Goal: Transaction & Acquisition: Purchase product/service

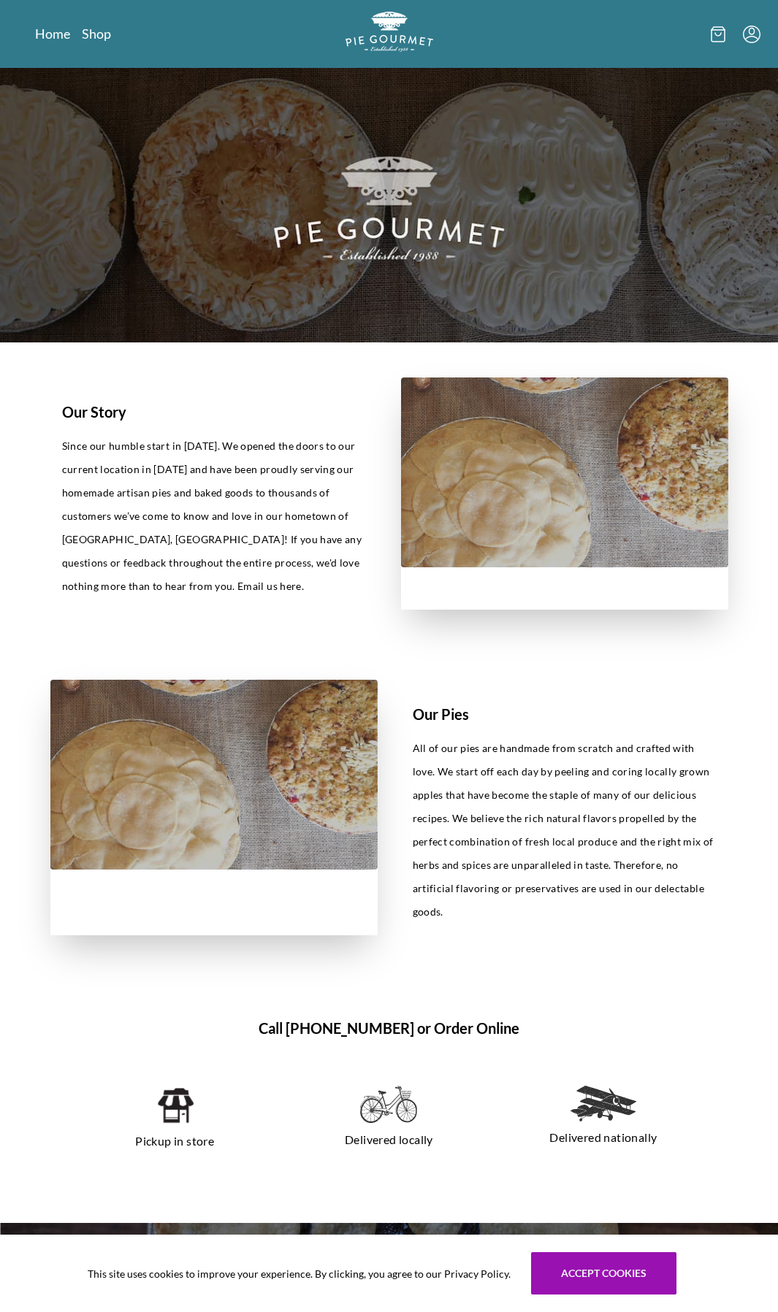
click at [91, 45] on div "Home Shop" at bounding box center [389, 34] width 743 height 68
click at [92, 41] on link "Shop" at bounding box center [96, 34] width 29 height 18
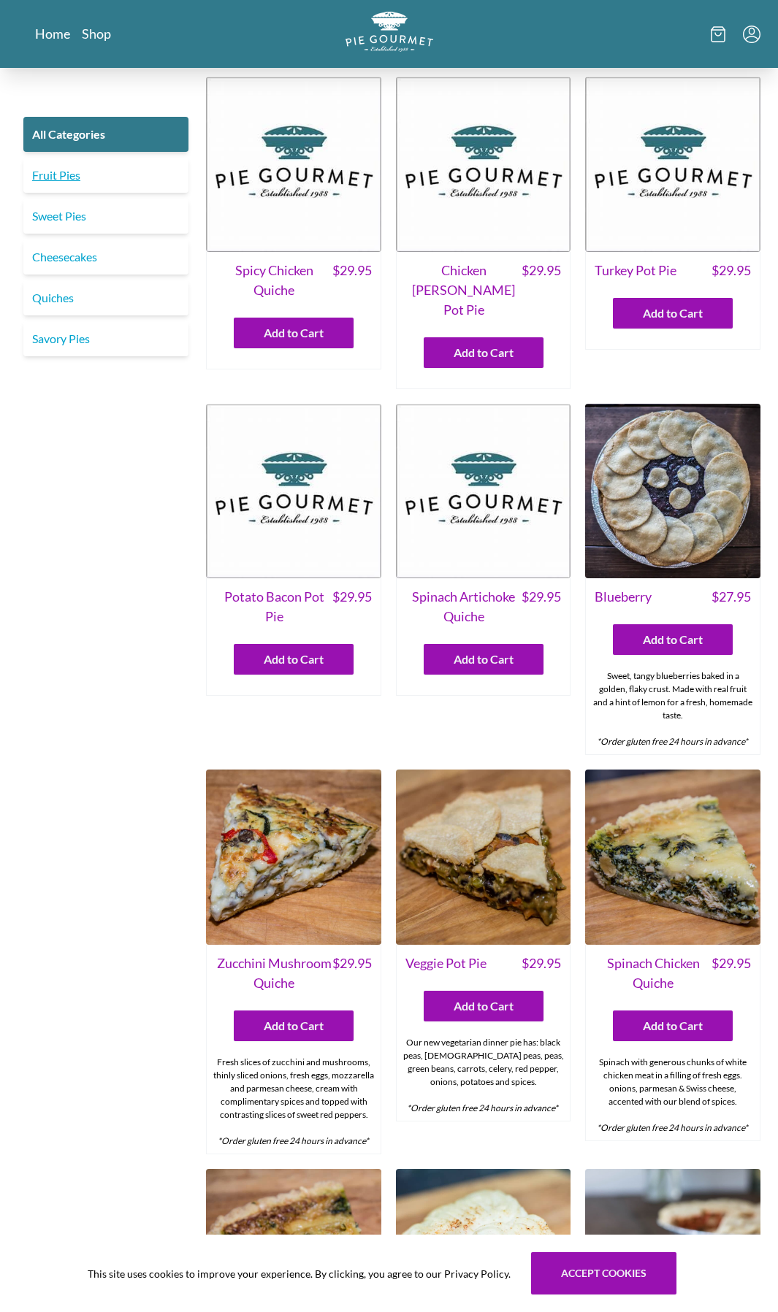
click at [85, 183] on link "Fruit Pies" at bounding box center [105, 175] width 165 height 35
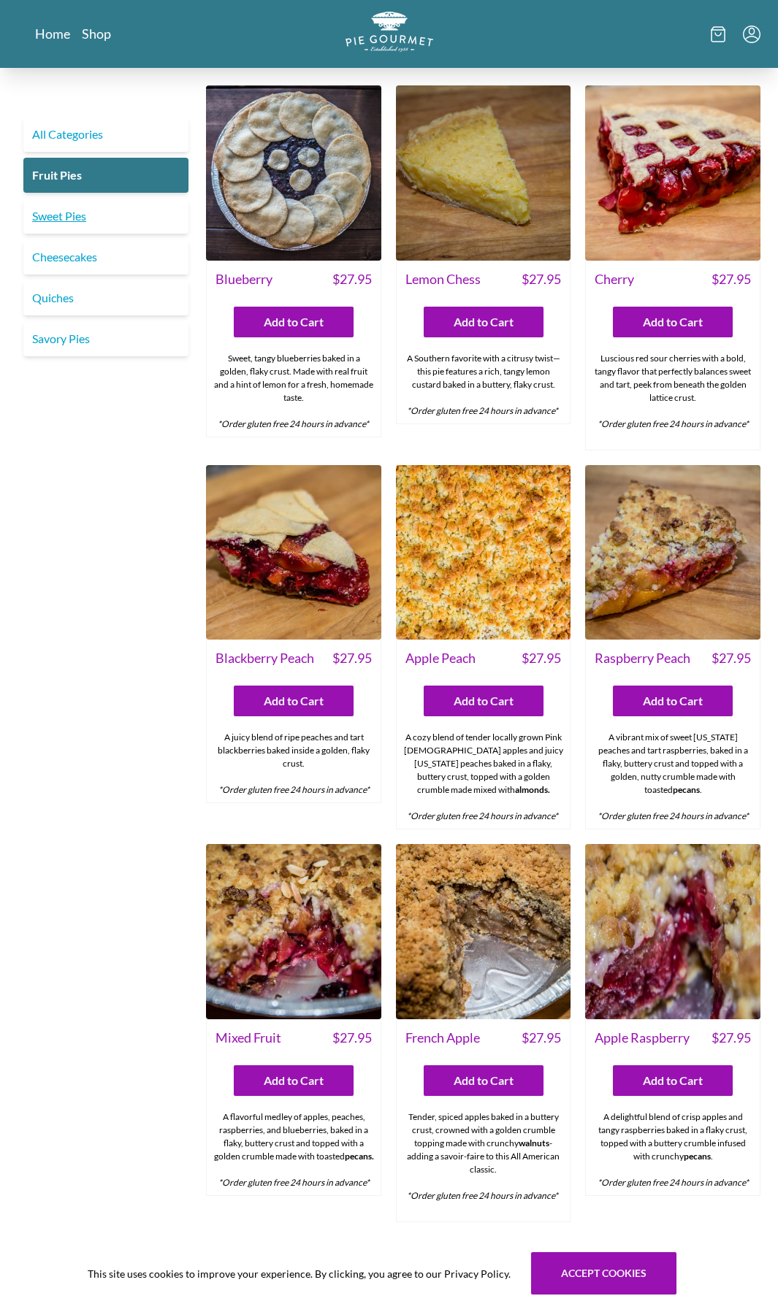
click at [77, 220] on link "Sweet Pies" at bounding box center [105, 216] width 165 height 35
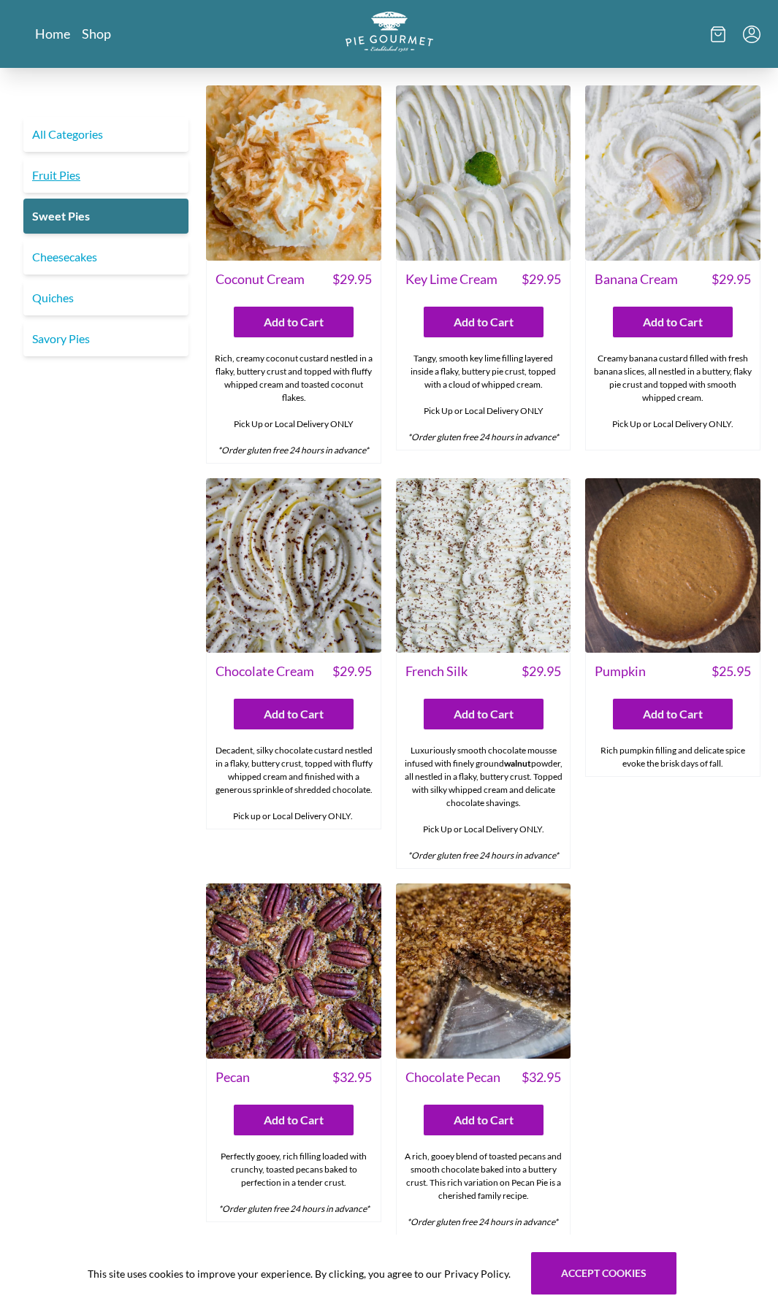
click at [85, 183] on link "Fruit Pies" at bounding box center [105, 175] width 165 height 35
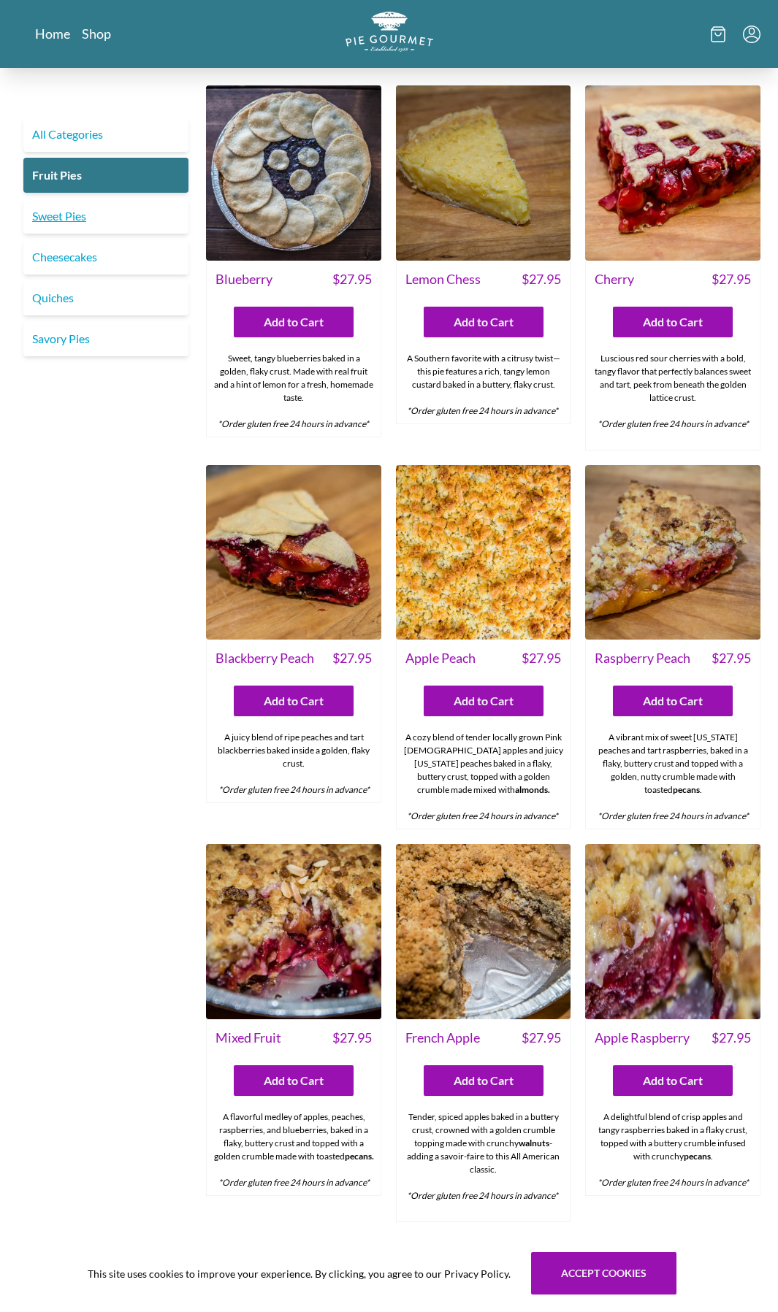
click at [115, 223] on link "Sweet Pies" at bounding box center [105, 216] width 165 height 35
